Goal: Navigation & Orientation: Understand site structure

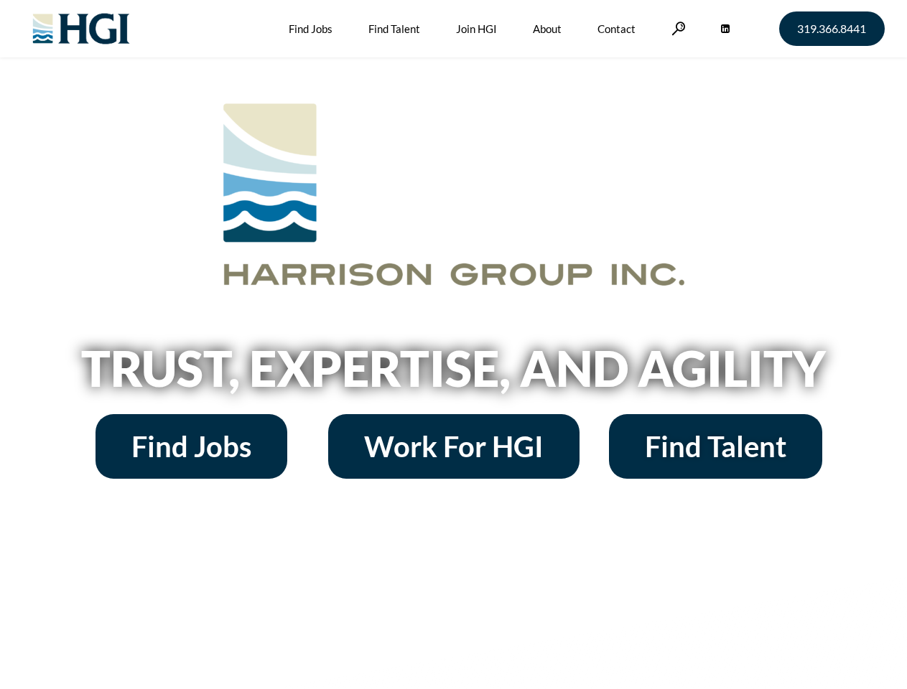
click at [453, 345] on h2 "Trust, Expertise, and Agility" at bounding box center [454, 368] width 818 height 49
click at [676, 28] on link at bounding box center [678, 29] width 14 height 14
click at [453, 373] on h2 "Trust, Expertise, and Agility" at bounding box center [454, 368] width 818 height 49
click at [453, 345] on h2 "Trust, Expertise, and Agility" at bounding box center [454, 368] width 818 height 49
click at [676, 28] on link at bounding box center [678, 29] width 14 height 14
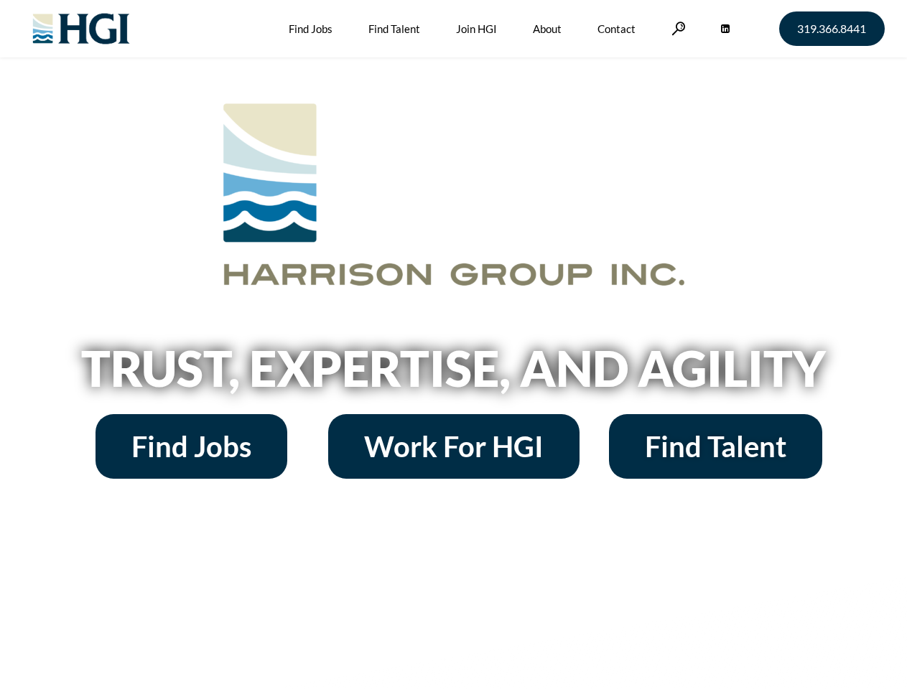
click at [453, 373] on h2 "Trust, Expertise, and Agility" at bounding box center [454, 368] width 818 height 49
